Goal: Task Accomplishment & Management: Complete application form

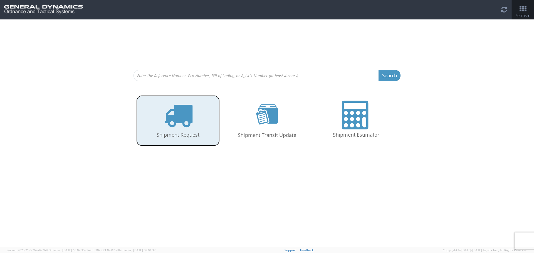
click at [181, 130] on icon at bounding box center [178, 115] width 29 height 29
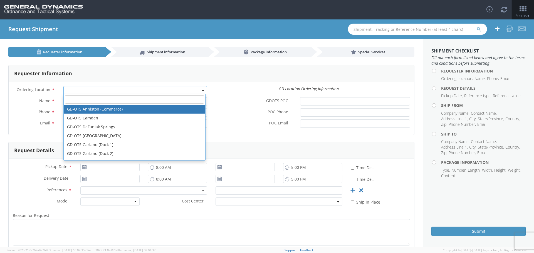
click at [73, 88] on span at bounding box center [135, 90] width 144 height 8
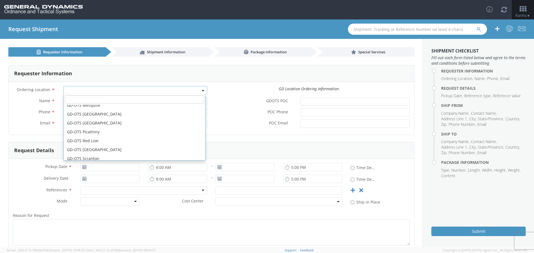
scroll to position [139, 0]
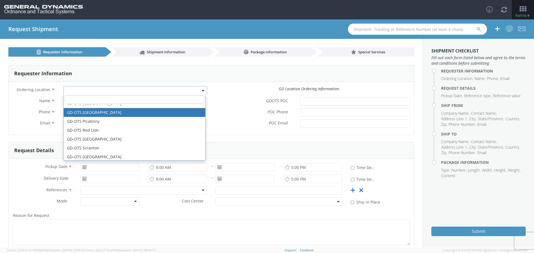
select select "311"
type input "[PERSON_NAME][EMAIL_ADDRESS][DOMAIN_NAME]"
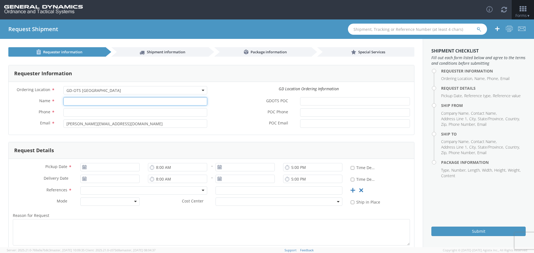
click at [76, 102] on input "Name *" at bounding box center [135, 101] width 144 height 8
type input "[PERSON_NAME]"
click at [70, 112] on input "Phone *" at bounding box center [135, 112] width 144 height 8
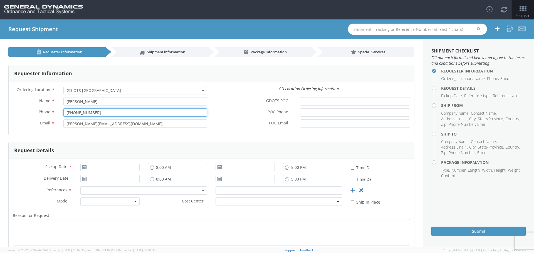
type input "[PHONE_NUMBER]"
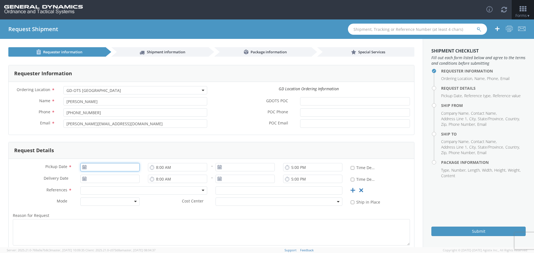
type input "[DATE]"
click at [91, 169] on input "[DATE]" at bounding box center [109, 167] width 59 height 8
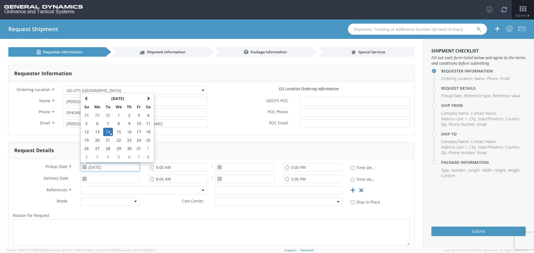
click at [107, 130] on td "14" at bounding box center [108, 132] width 10 height 8
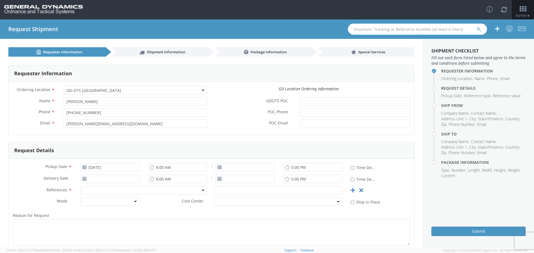
click at [218, 167] on use at bounding box center [220, 167] width 4 height 4
type input "[DATE]"
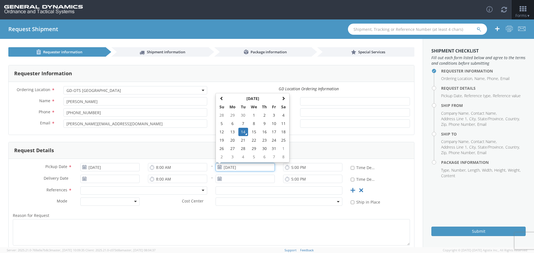
click at [223, 168] on input "[DATE]" at bounding box center [245, 167] width 59 height 8
click at [241, 129] on td "14" at bounding box center [243, 132] width 10 height 8
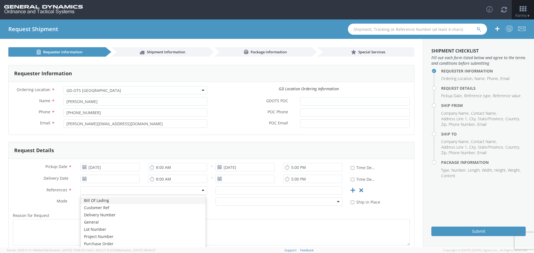
click at [93, 190] on div at bounding box center [143, 191] width 127 height 8
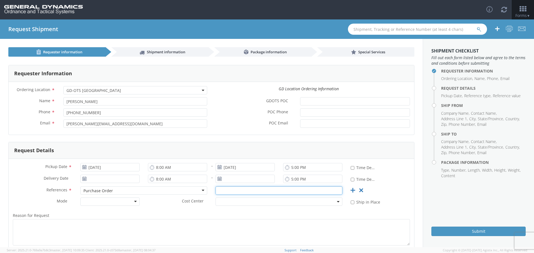
click at [229, 190] on input "text" at bounding box center [279, 191] width 127 height 8
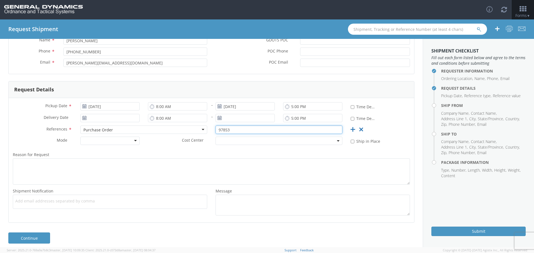
scroll to position [66, 0]
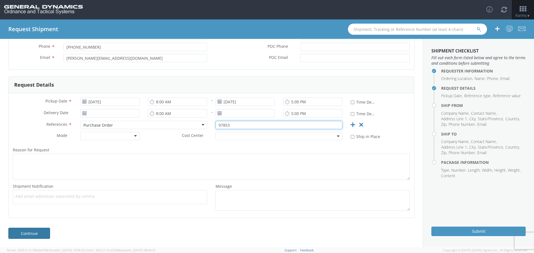
type input "97853"
click at [28, 231] on link "Continue" at bounding box center [29, 233] width 42 height 11
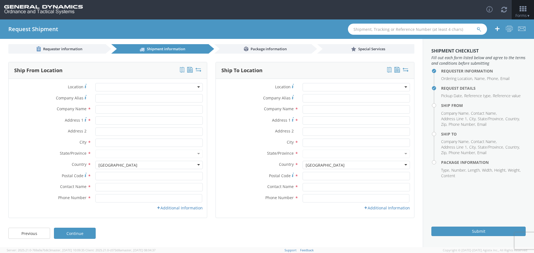
scroll to position [3, 0]
click at [98, 109] on input "text" at bounding box center [148, 109] width 107 height 8
type input "Riverside Plastics"
click at [104, 121] on input "Address 1 *" at bounding box center [148, 121] width 107 height 8
type input "[STREET_ADDRESS][US_STATE]"
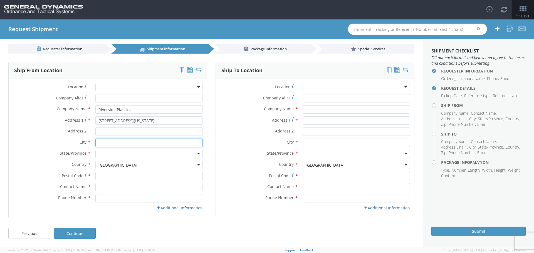
click at [99, 142] on input "text" at bounding box center [148, 143] width 107 height 8
type input "[PERSON_NAME]"
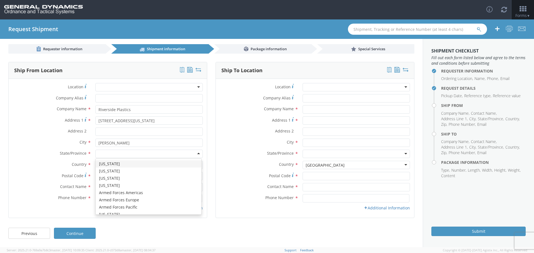
click at [101, 154] on div at bounding box center [148, 154] width 107 height 8
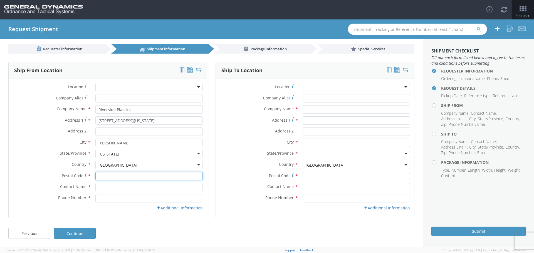
click at [103, 175] on input "Postal Code *" at bounding box center [148, 176] width 107 height 8
type input "52620"
click at [108, 187] on input "text" at bounding box center [148, 187] width 107 height 8
type input "[PERSON_NAME]"
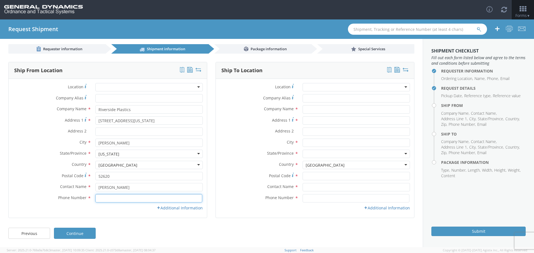
click at [104, 198] on input at bounding box center [148, 198] width 107 height 8
type input "[PHONE_NUMBER]"
click at [172, 207] on link "Additional Information" at bounding box center [180, 208] width 46 height 5
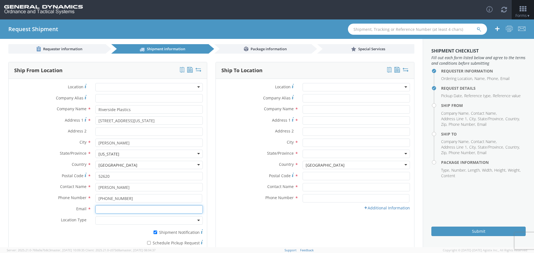
click at [98, 207] on input "Email *" at bounding box center [148, 210] width 107 height 8
type input "[EMAIL_ADDRESS][DOMAIN_NAME]"
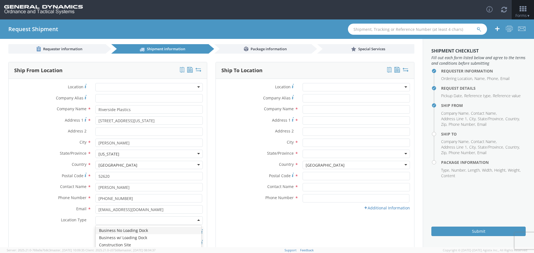
click at [103, 219] on div at bounding box center [148, 221] width 107 height 8
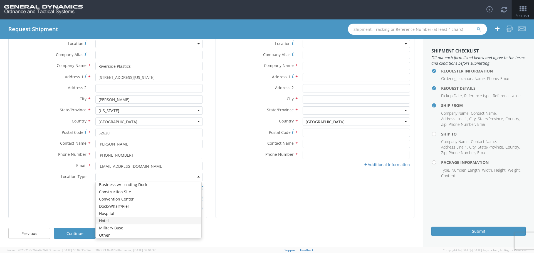
scroll to position [0, 0]
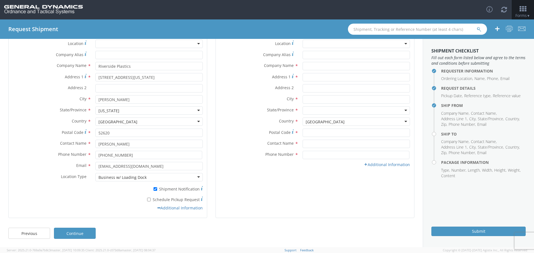
click at [146, 199] on label "* Schedule Pickup Request" at bounding box center [148, 199] width 107 height 7
click at [147, 199] on input "* Schedule Pickup Request" at bounding box center [149, 200] width 4 height 4
checkbox input "true"
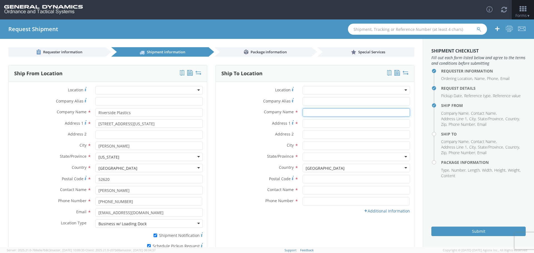
click at [304, 113] on input "text" at bounding box center [356, 112] width 107 height 8
click at [304, 124] on input "Address 1 *" at bounding box center [356, 124] width 107 height 8
click at [363, 112] on input "General Dynamics OTS Camden" at bounding box center [356, 112] width 107 height 8
type input "General Dynamics OTS Camden Operations"
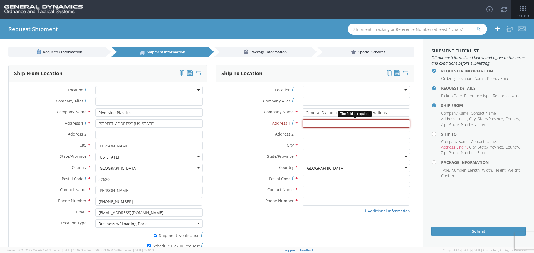
click at [314, 125] on input "Address 1 *" at bounding box center [356, 124] width 107 height 8
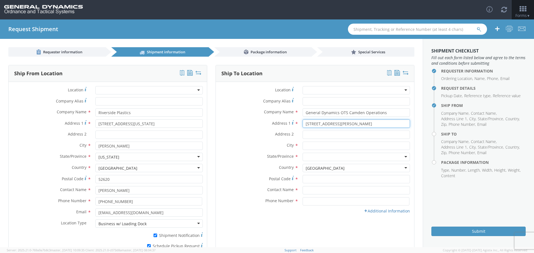
type input "[STREET_ADDRESS][PERSON_NAME]"
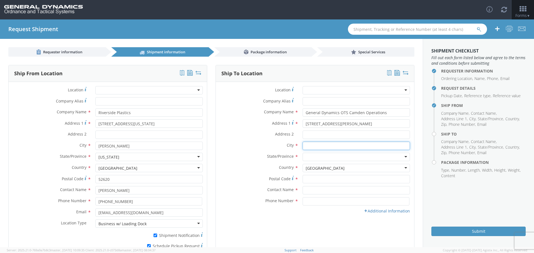
click at [305, 147] on input "text" at bounding box center [356, 146] width 107 height 8
click at [310, 134] on input "Address 2 *" at bounding box center [356, 135] width 107 height 8
type input "Bldg# 7000B"
click at [305, 147] on input "text" at bounding box center [356, 146] width 107 height 8
type input "[GEOGRAPHIC_DATA]"
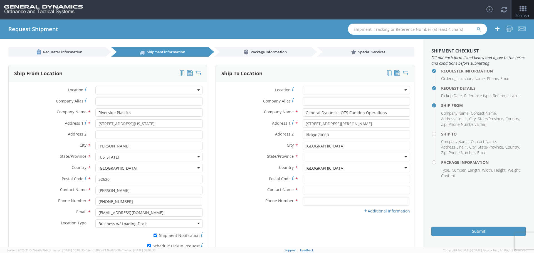
click at [308, 156] on div at bounding box center [356, 157] width 107 height 8
click at [307, 175] on div "Country * [GEOGRAPHIC_DATA] [GEOGRAPHIC_DATA] [GEOGRAPHIC_DATA] [GEOGRAPHIC_DAT…" at bounding box center [315, 169] width 198 height 11
click at [306, 180] on input "Postal Code *" at bounding box center [356, 179] width 107 height 8
type input "71701"
click at [306, 190] on input "text" at bounding box center [356, 190] width 107 height 8
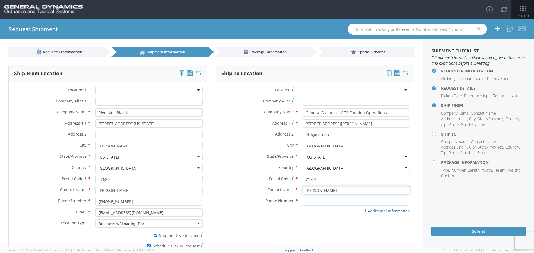
type input "[PERSON_NAME]"
click at [309, 202] on input at bounding box center [356, 202] width 107 height 8
type input "[PHONE_NUMBER]"
click at [364, 212] on icon at bounding box center [366, 211] width 4 height 4
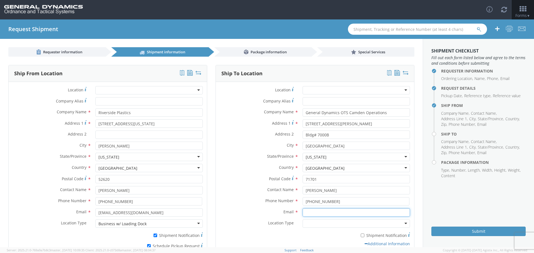
click at [307, 213] on input "Email *" at bounding box center [356, 213] width 107 height 8
type input "[PERSON_NAME][EMAIL_ADDRESS][PERSON_NAME][DOMAIN_NAME]"
click at [307, 223] on div at bounding box center [356, 224] width 107 height 8
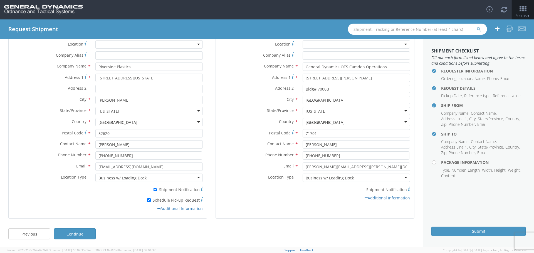
scroll to position [46, 0]
click at [361, 189] on input "* Shipment Notification" at bounding box center [363, 189] width 4 height 4
checkbox input "true"
click at [75, 232] on link "Continue" at bounding box center [75, 233] width 42 height 11
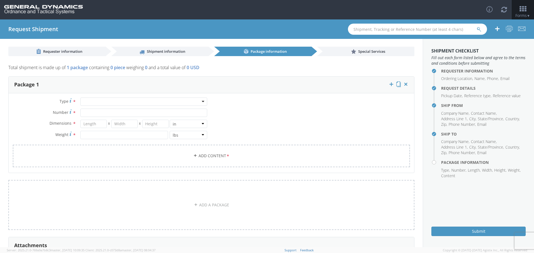
scroll to position [0, 0]
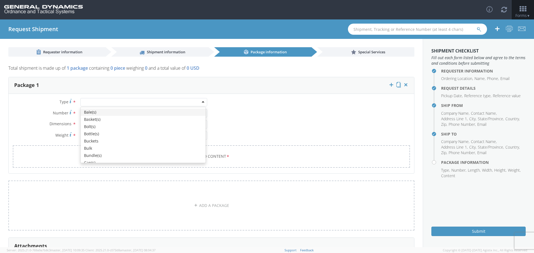
click at [90, 101] on div at bounding box center [143, 102] width 127 height 8
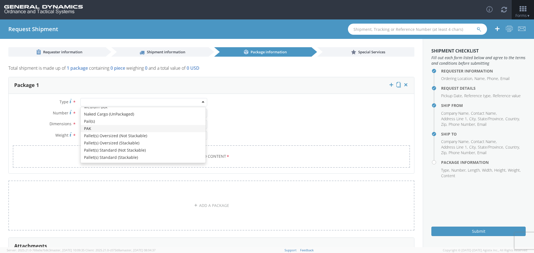
scroll to position [167, 0]
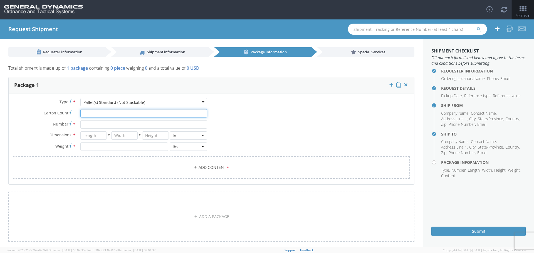
click at [85, 114] on input "Carton Count *" at bounding box center [143, 113] width 127 height 8
click at [86, 126] on input "Number *" at bounding box center [143, 124] width 127 height 8
type input "13"
click at [91, 136] on input "number" at bounding box center [93, 136] width 26 height 8
type input "48"
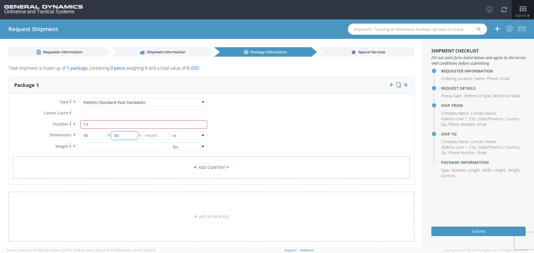
type input "40"
type input "77"
click at [88, 148] on input "number" at bounding box center [124, 147] width 88 height 8
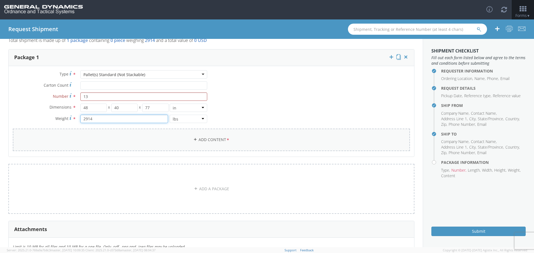
type input "2914"
click at [207, 137] on link "Add Content *" at bounding box center [211, 140] width 397 height 23
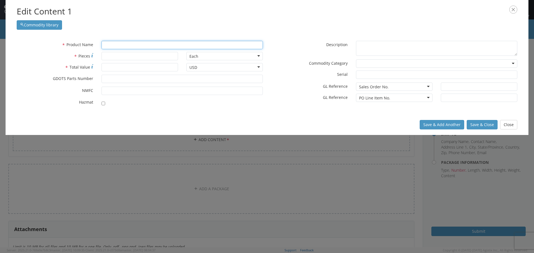
click at [109, 45] on input "text" at bounding box center [182, 45] width 161 height 8
type input "Ob"
type input "ObTURATOR"
type input "Obt"
type input "ObtURATOR"
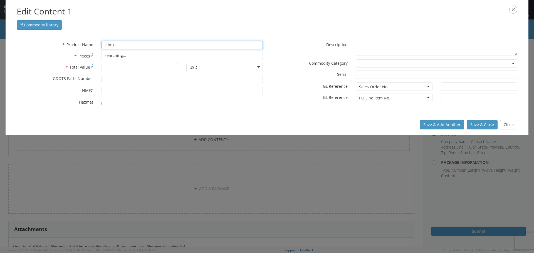
type input "Obtur"
click at [115, 53] on strong "OBTURATOR" at bounding box center [117, 55] width 24 height 5
type input "OBTURATOR"
type input "41001026"
checkbox input "true"
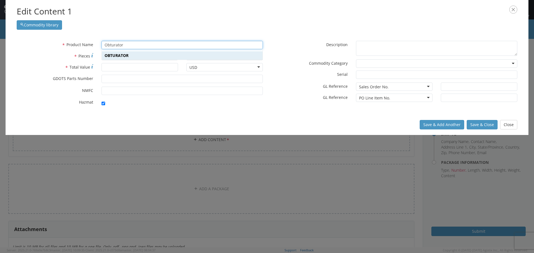
type textarea "OBTURATOR"
type input "[PERSON_NAME],[GEOGRAPHIC_DATA]"
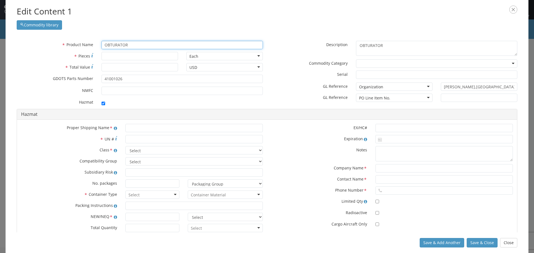
type input "OBTURATOR"
click at [116, 68] on input "* Total Value" at bounding box center [140, 67] width 77 height 8
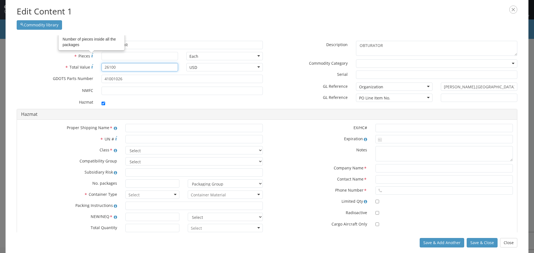
type input "26100"
click at [117, 55] on input "* Pieces Number of pieces inside all the packages" at bounding box center [140, 56] width 77 height 8
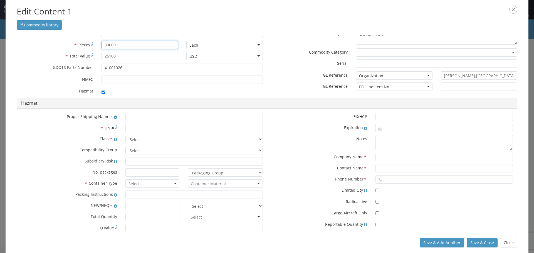
scroll to position [1, 0]
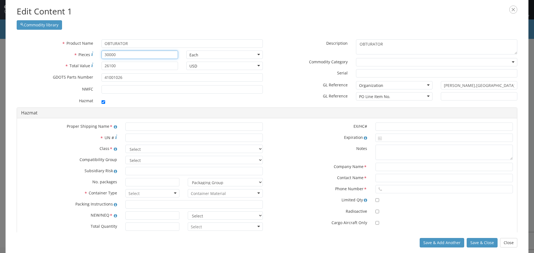
type input "30000"
click at [102, 101] on input "checkbox" at bounding box center [104, 102] width 4 height 4
checkbox input "false"
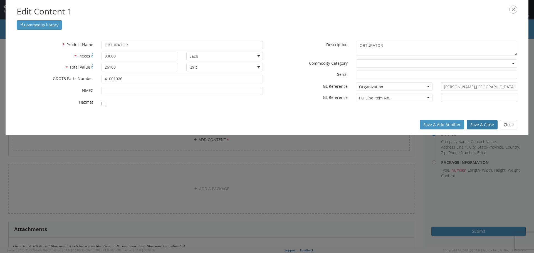
click at [480, 123] on button "Save & Close" at bounding box center [482, 124] width 31 height 9
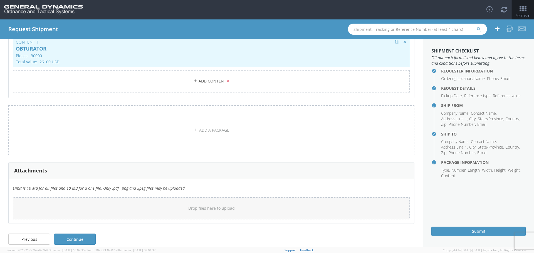
scroll to position [125, 0]
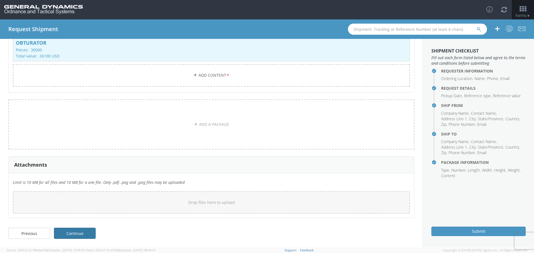
click at [72, 231] on link "Continue" at bounding box center [75, 233] width 42 height 11
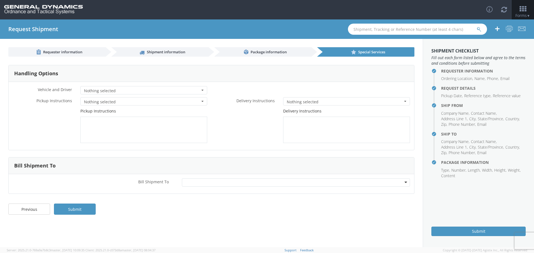
scroll to position [0, 0]
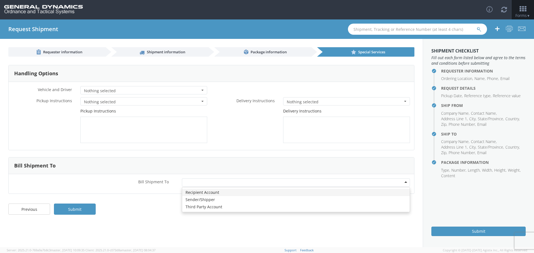
click at [405, 182] on div at bounding box center [296, 183] width 228 height 8
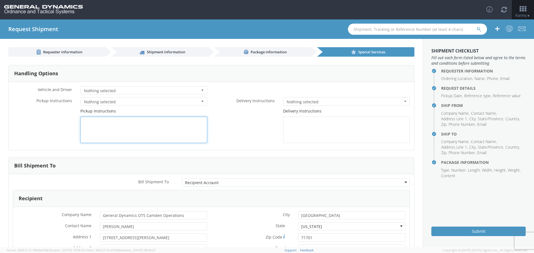
click at [85, 122] on textarea at bounding box center [143, 130] width 127 height 26
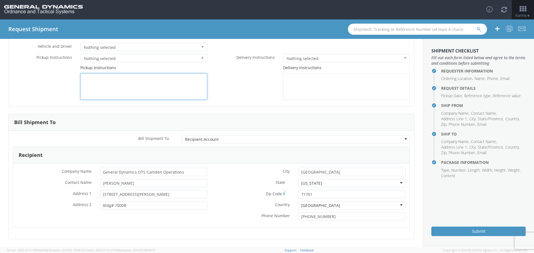
scroll to position [65, 0]
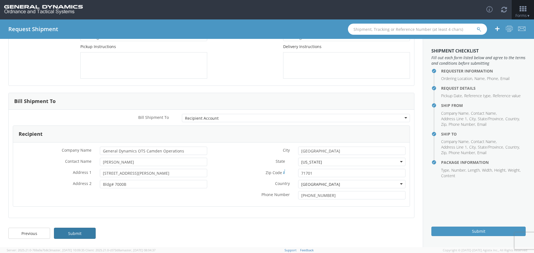
click at [74, 232] on link "Submit" at bounding box center [75, 233] width 42 height 11
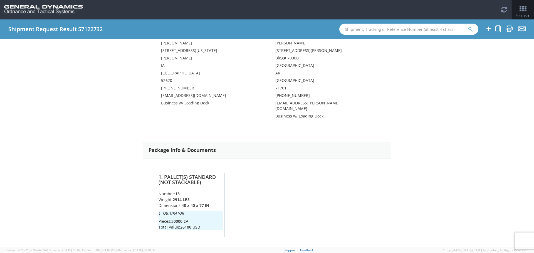
scroll to position [270, 0]
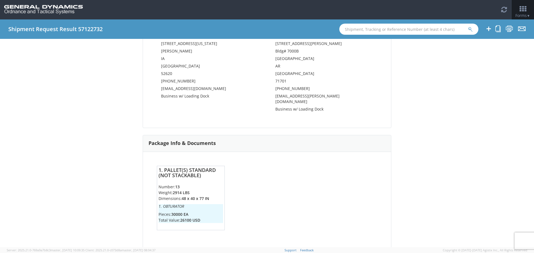
click at [515, 125] on div "Shipment 57122732 Request Information Request Information Name: [PERSON_NAME] E…" at bounding box center [267, 143] width 534 height 209
